Goal: Navigation & Orientation: Understand site structure

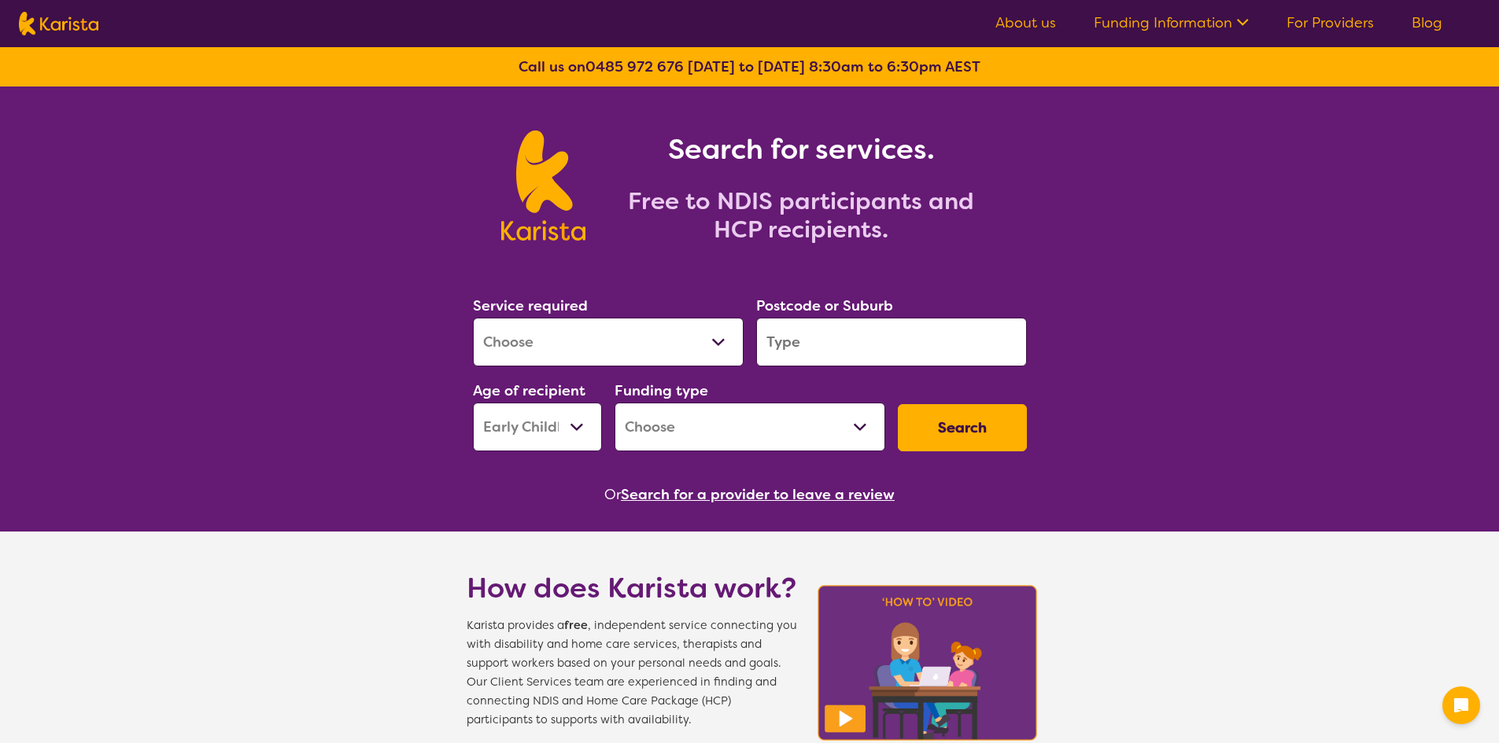
select select "EC"
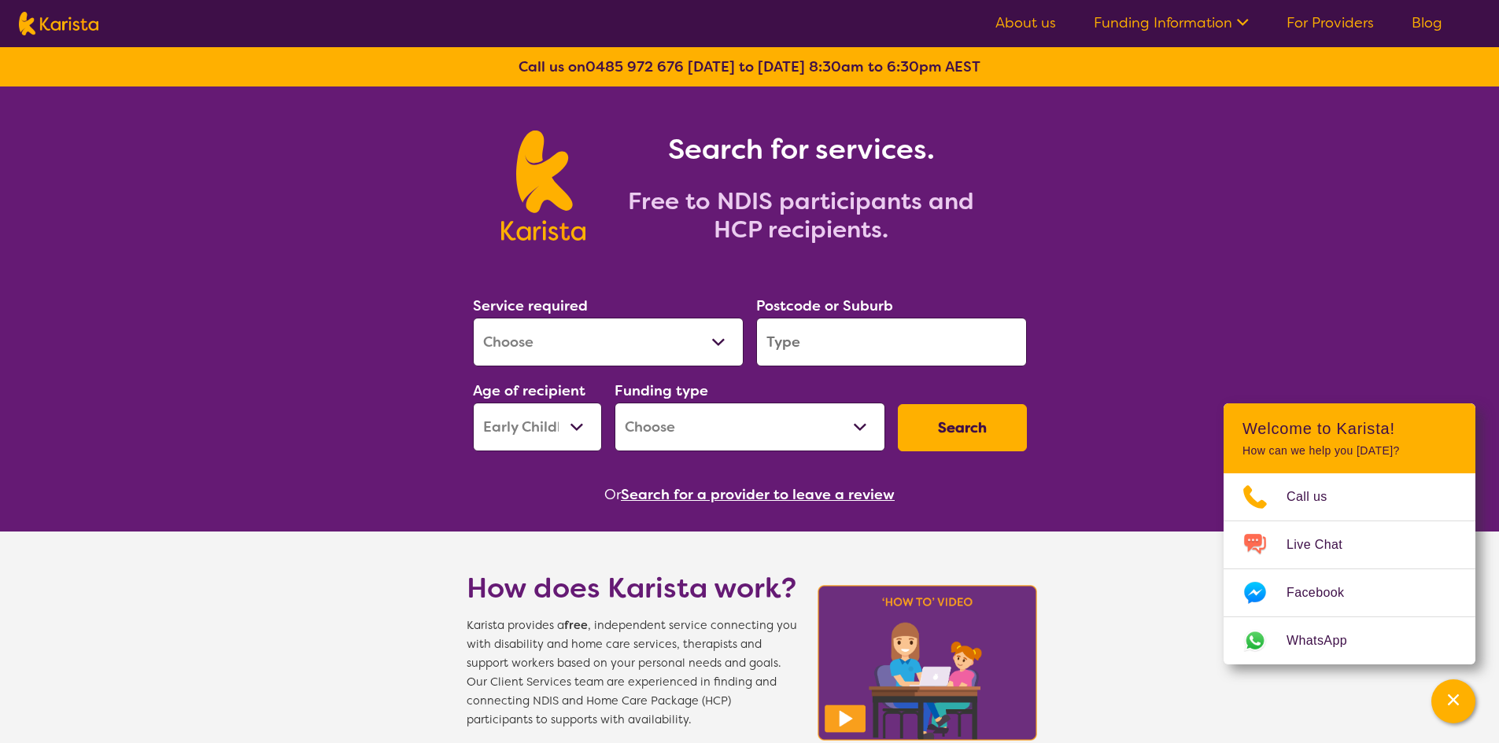
drag, startPoint x: 1033, startPoint y: 6, endPoint x: 1151, endPoint y: 90, distance: 144.5
click at [1151, 90] on div "Search for services. Free to NDIS participants and HCP recipients." at bounding box center [749, 169] width 1499 height 164
click at [552, 184] on img at bounding box center [543, 186] width 84 height 110
click at [1472, 699] on button "Channel Menu" at bounding box center [1453, 702] width 44 height 44
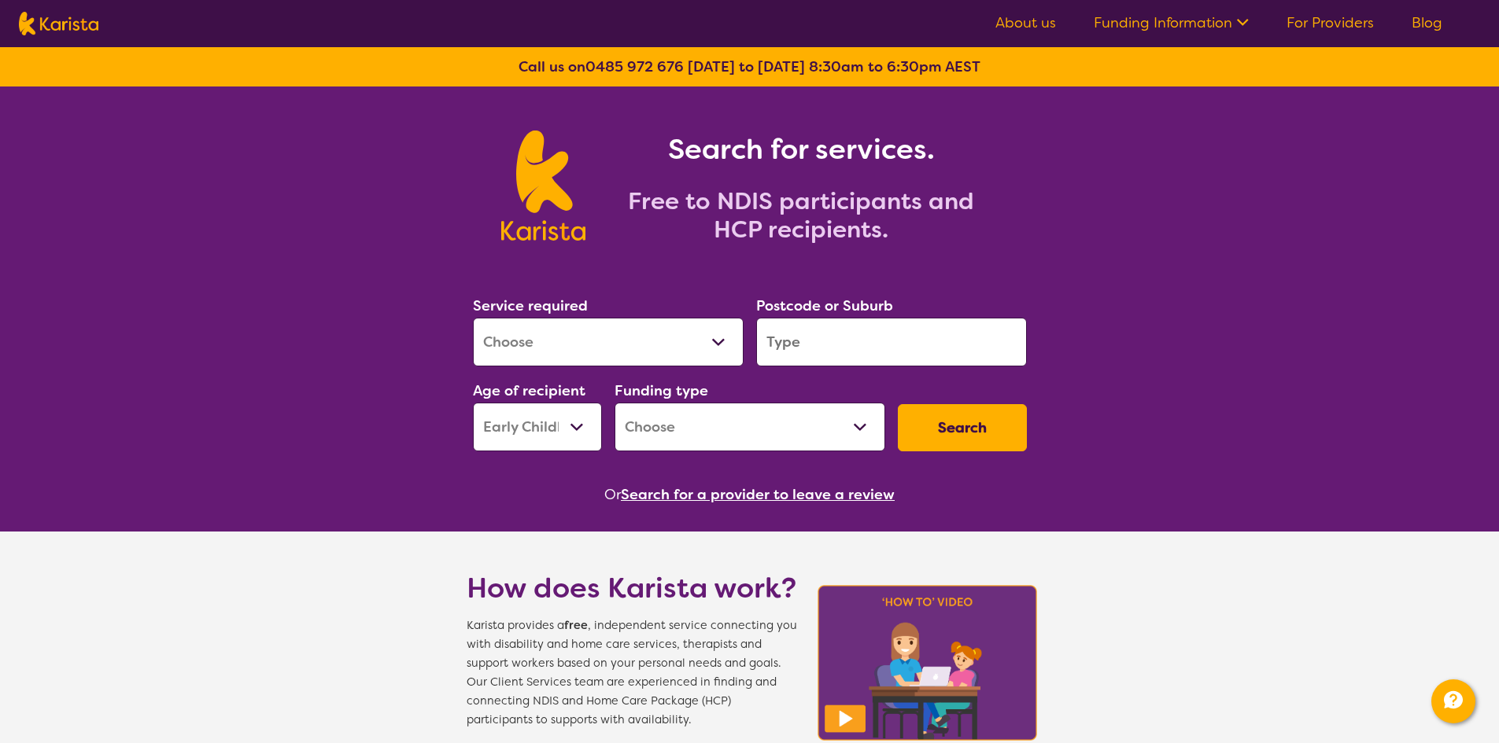
click at [551, 184] on img at bounding box center [543, 186] width 84 height 110
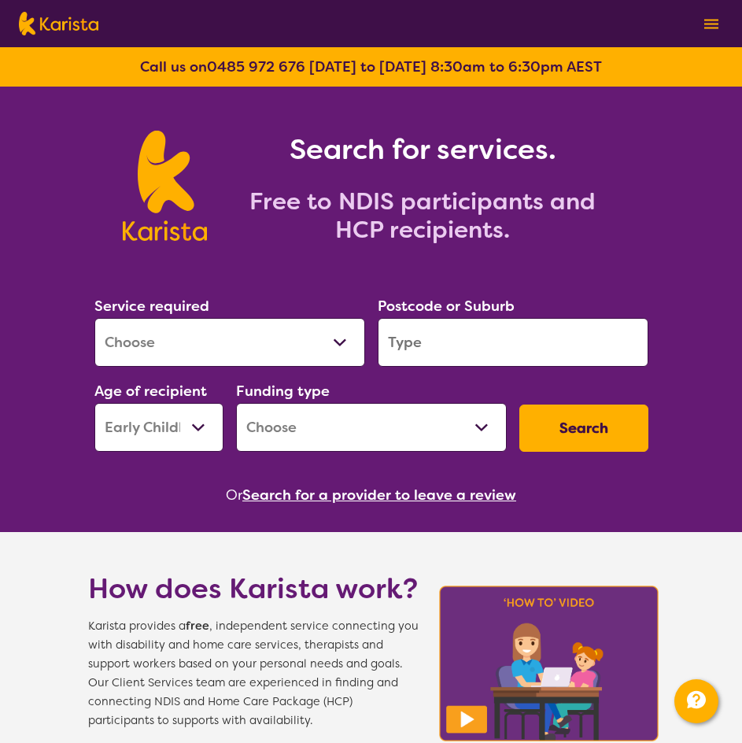
click at [532, 174] on div "Search for services. Free to NDIS participants and HCP recipients." at bounding box center [413, 187] width 412 height 113
click at [145, 167] on img at bounding box center [165, 186] width 84 height 110
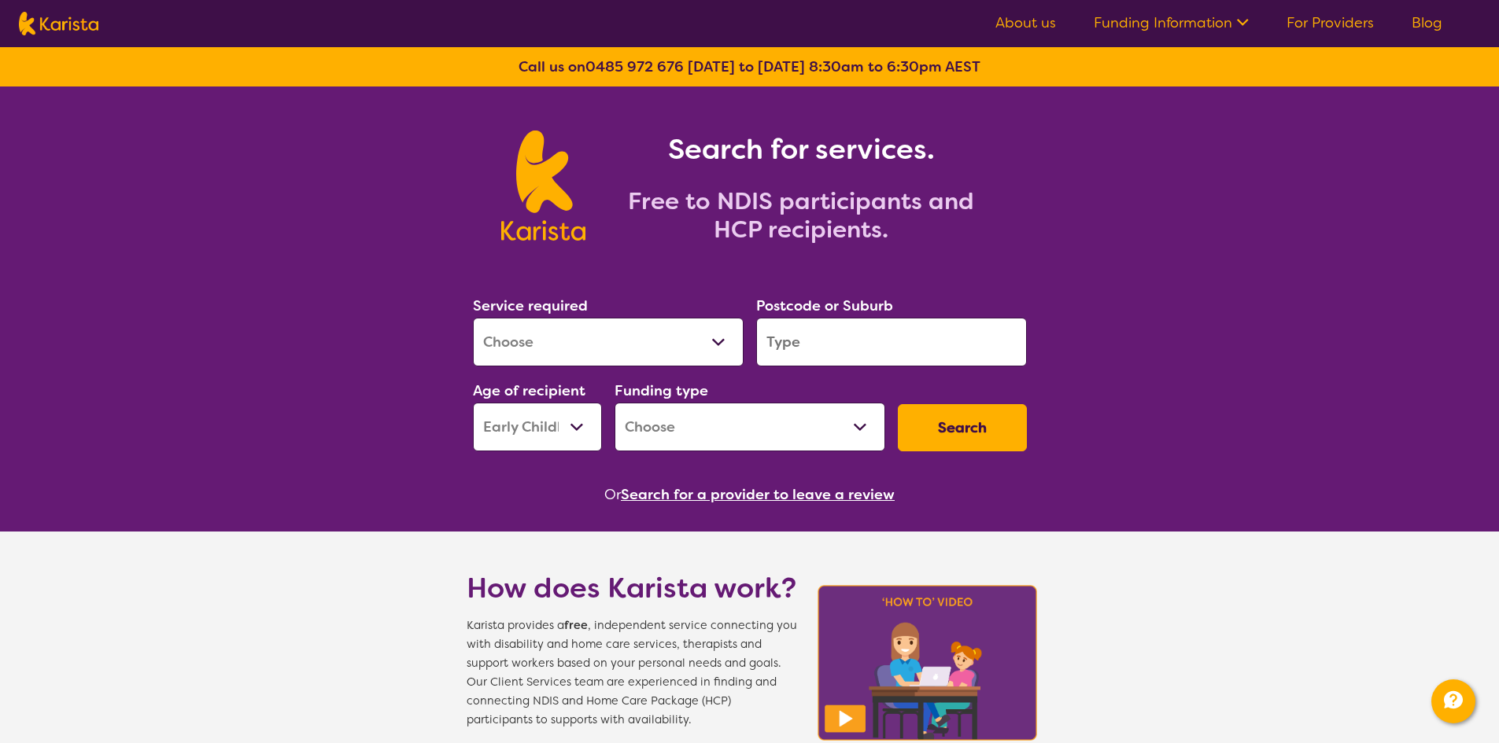
drag, startPoint x: 434, startPoint y: 105, endPoint x: 404, endPoint y: 61, distance: 53.7
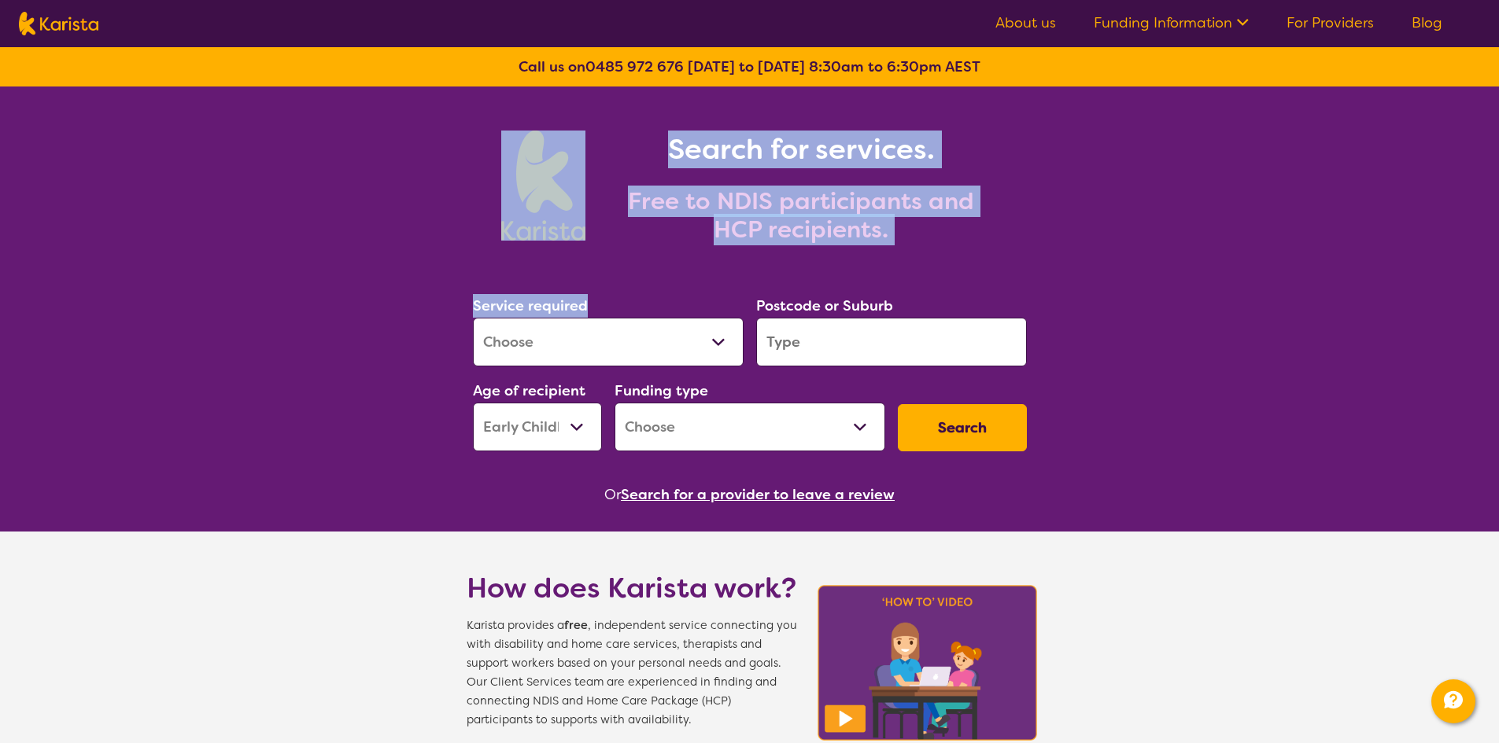
click at [449, 100] on section "Search for services. Free to NDIS participants and HCP recipients." at bounding box center [750, 169] width 604 height 164
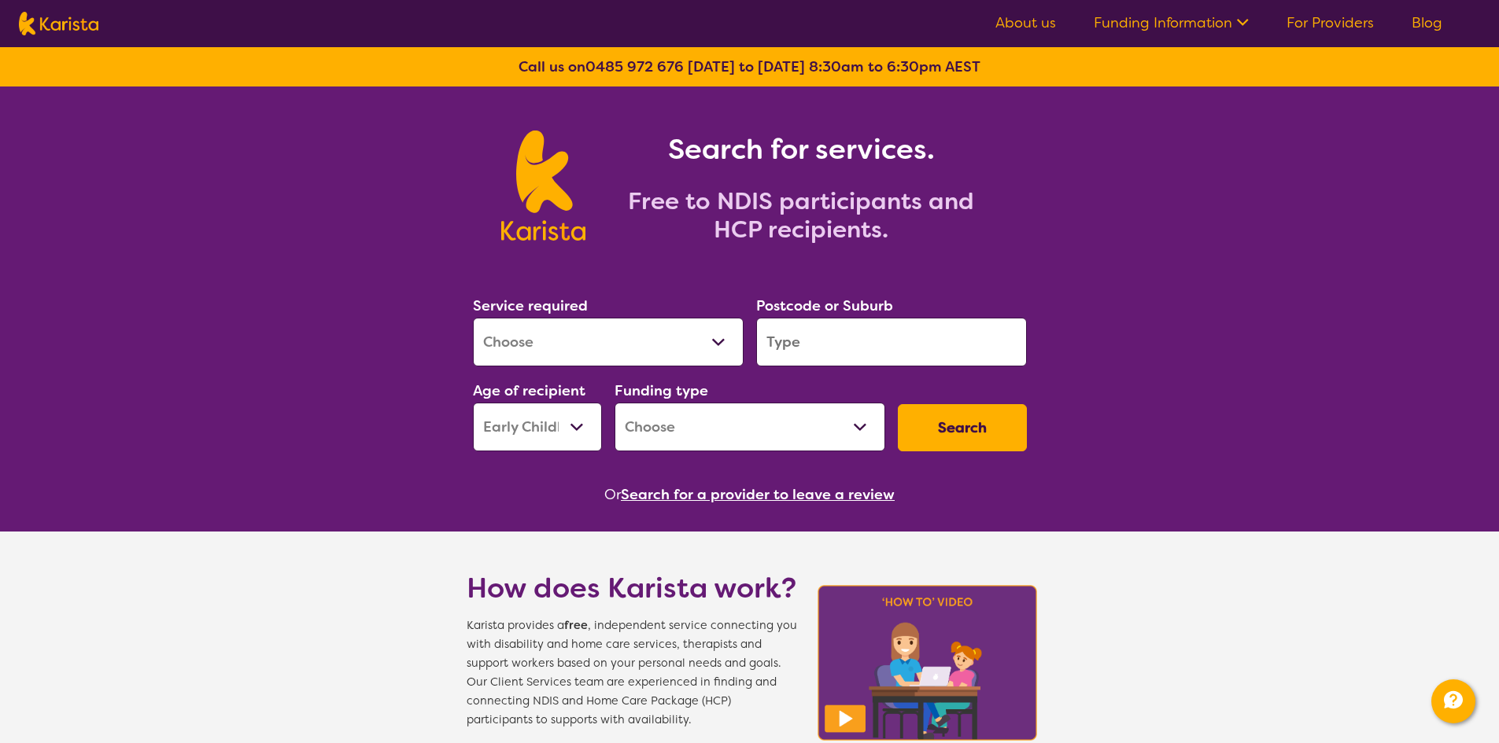
click at [297, 243] on div "Search for services. Free to NDIS participants and HCP recipients." at bounding box center [749, 169] width 1499 height 164
drag, startPoint x: 219, startPoint y: 22, endPoint x: 241, endPoint y: 16, distance: 22.9
click at [219, 22] on nav "About us Funding Information NDIS - National Disability Insurance Scheme HCP - …" at bounding box center [749, 23] width 1499 height 47
